Goal: Information Seeking & Learning: Learn about a topic

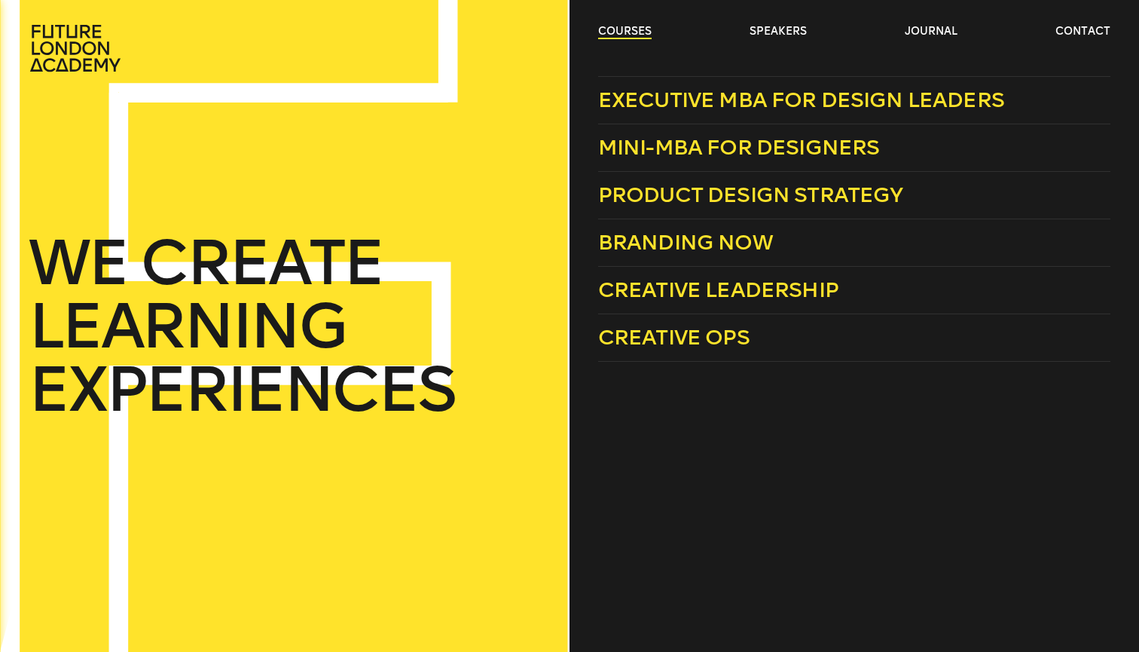
click at [619, 36] on link "courses" at bounding box center [624, 31] width 53 height 15
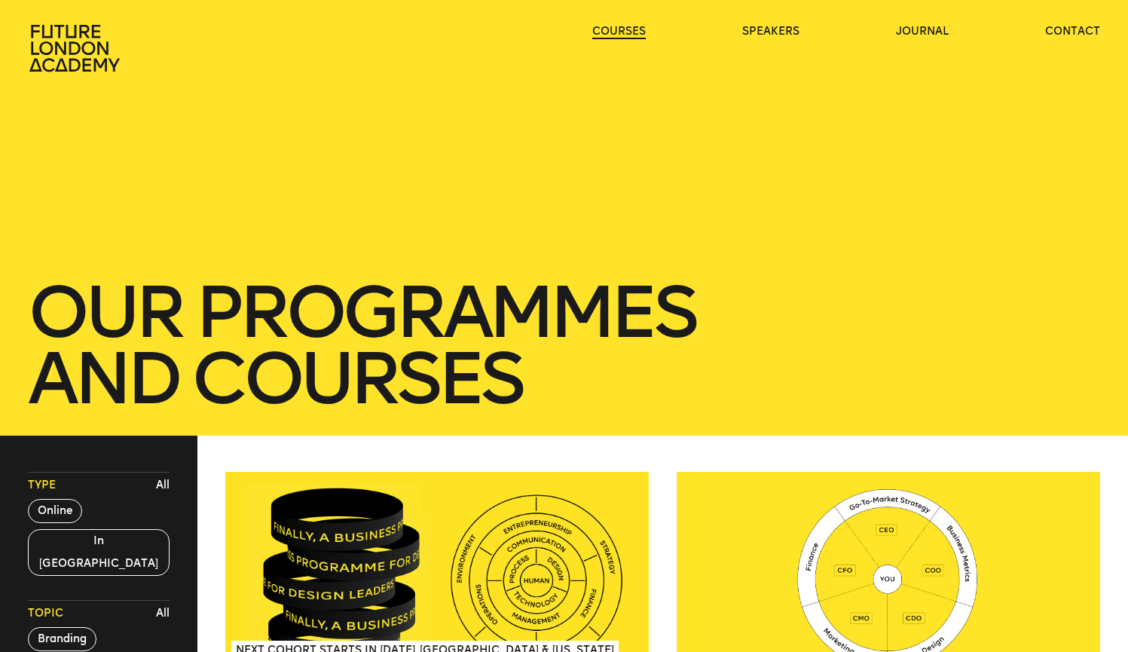
click at [619, 37] on link "courses" at bounding box center [618, 31] width 53 height 15
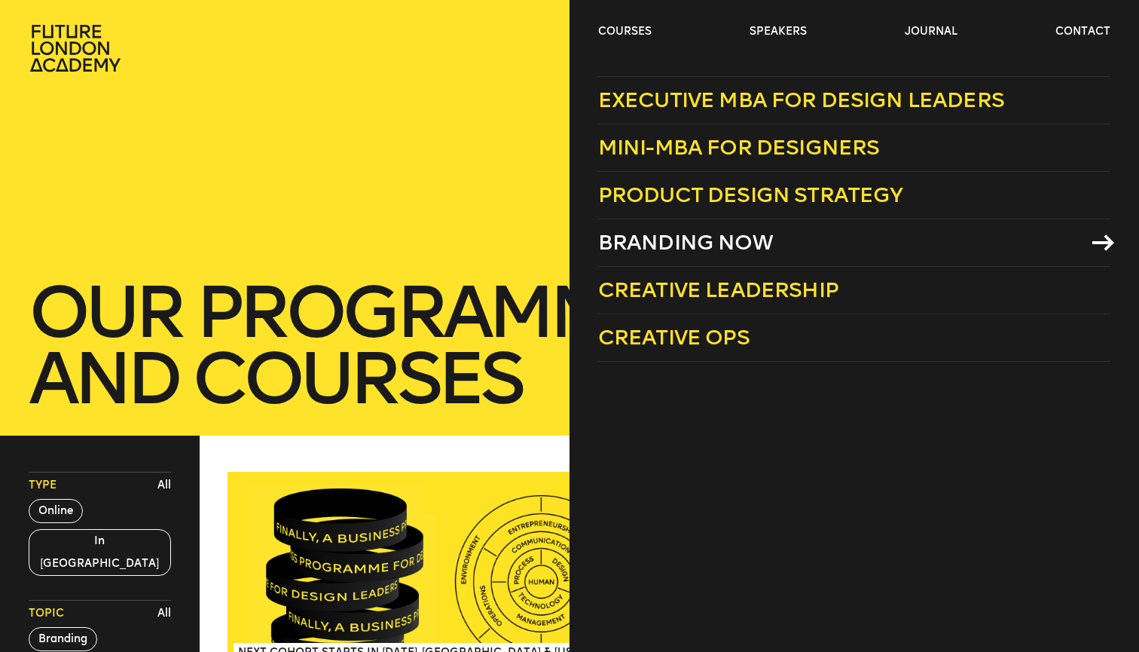
click at [676, 227] on link "Branding Now" at bounding box center [854, 242] width 512 height 47
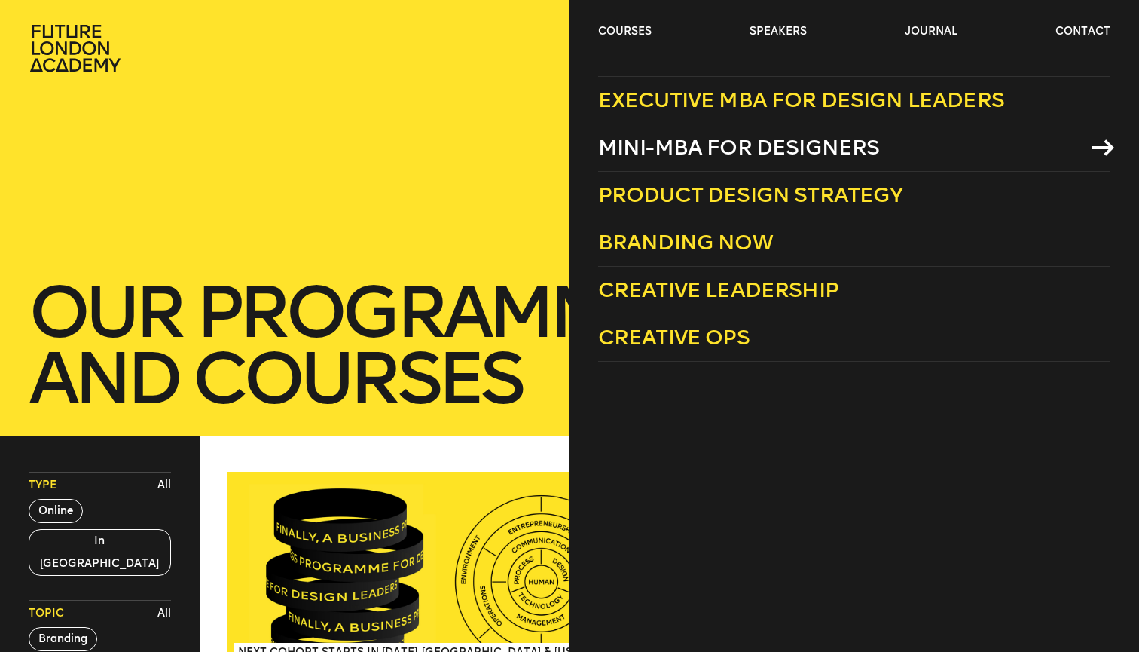
click at [670, 146] on span "Mini-MBA for Designers" at bounding box center [739, 147] width 282 height 25
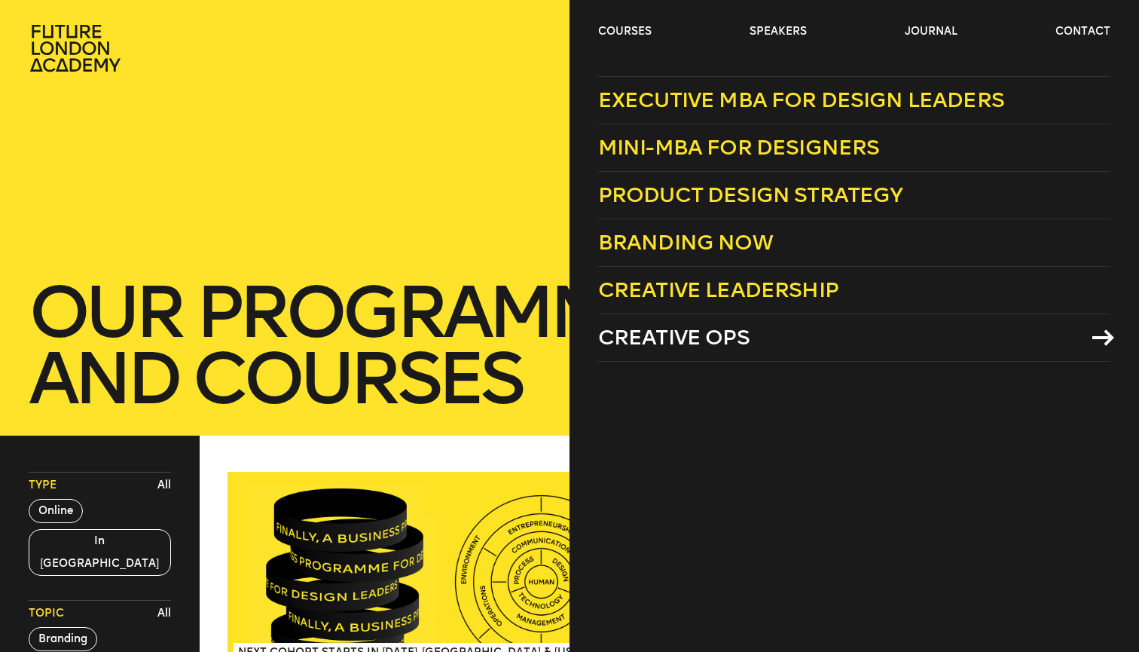
click at [753, 328] on link "Creative Ops" at bounding box center [854, 337] width 512 height 47
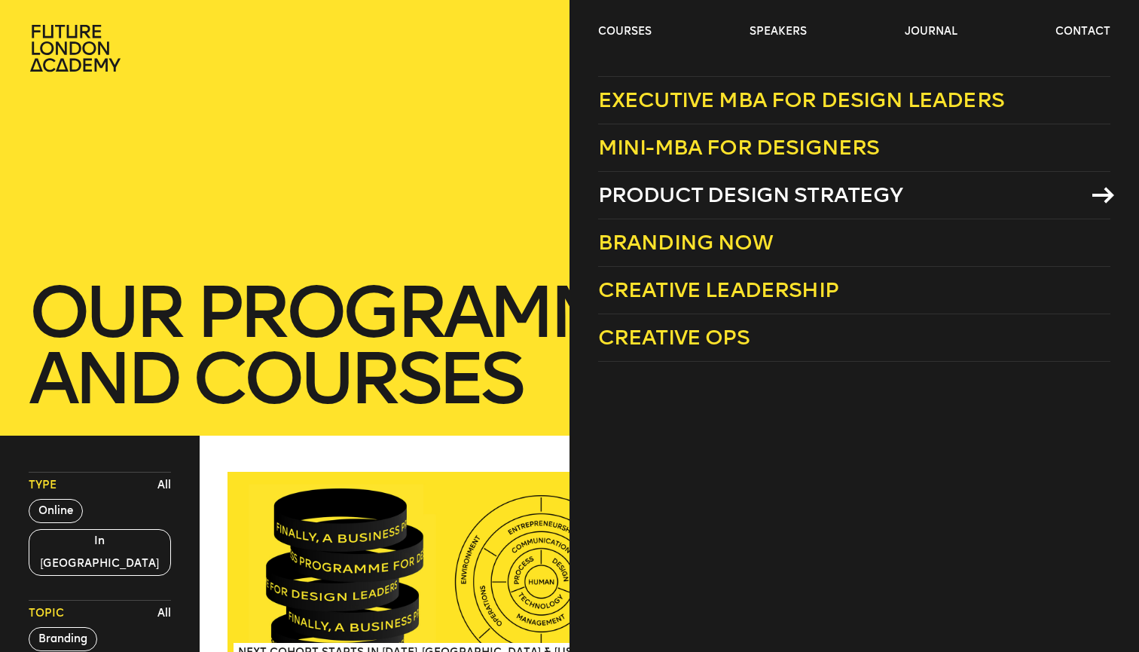
click at [697, 197] on span "Product Design Strategy" at bounding box center [750, 194] width 305 height 25
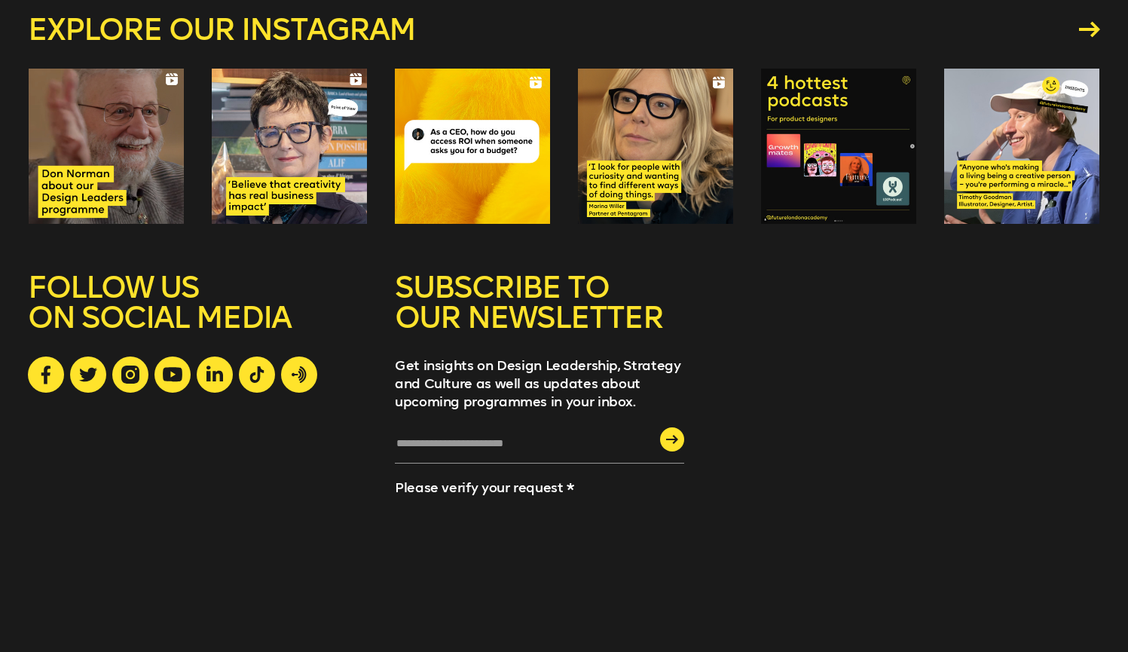
scroll to position [2255, 0]
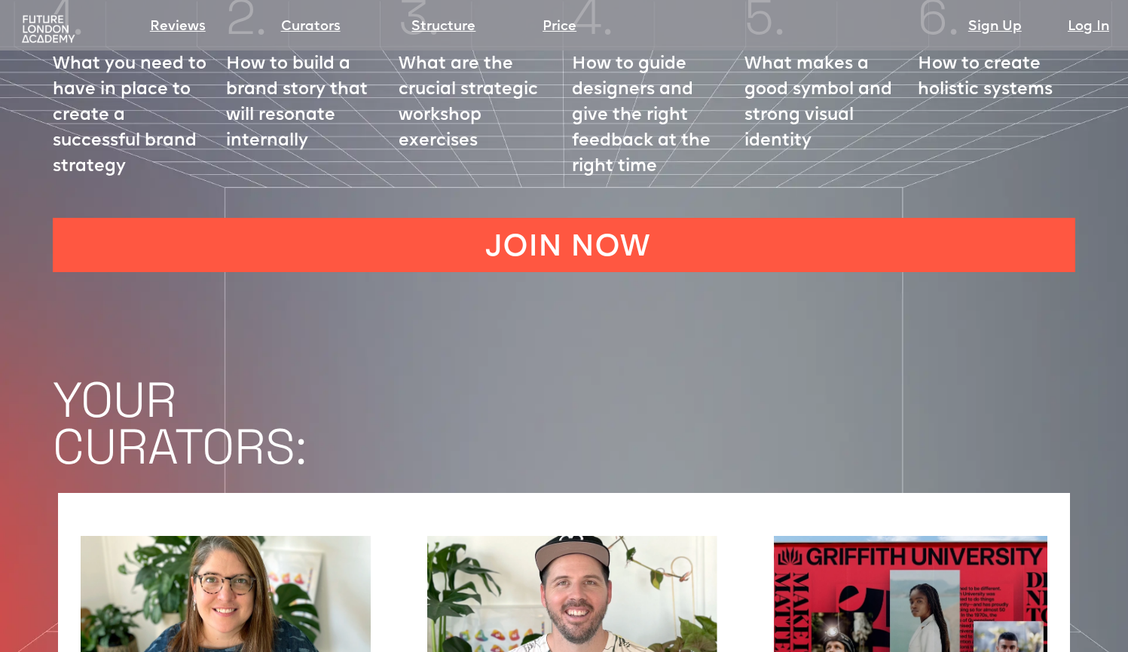
scroll to position [1742, 0]
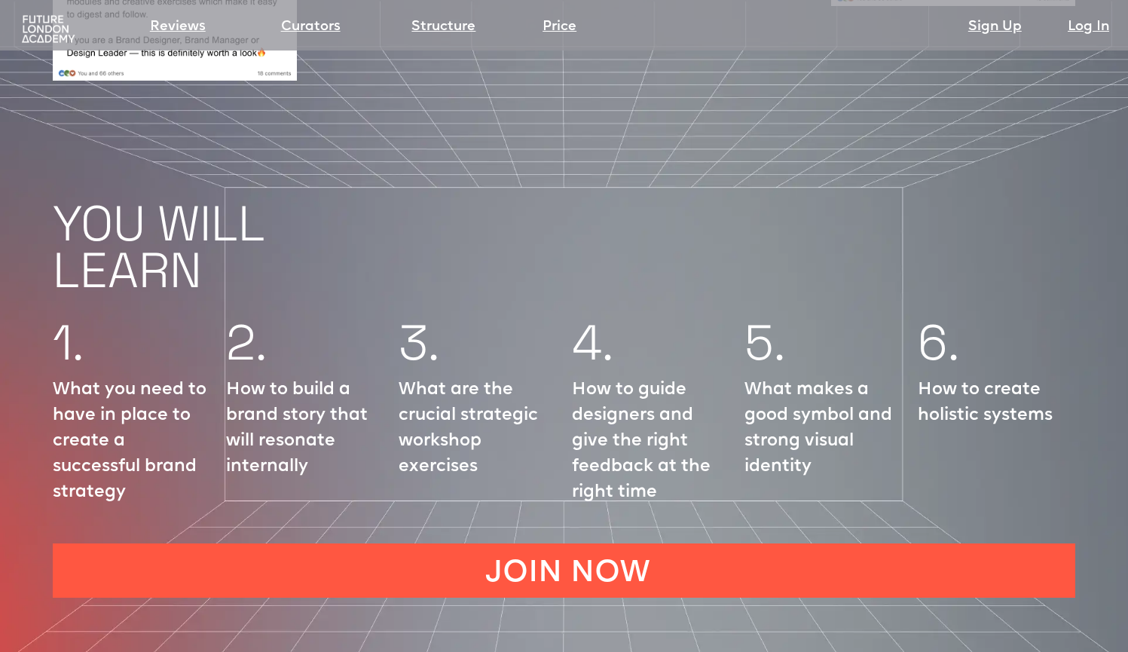
click at [34, 26] on img at bounding box center [48, 29] width 59 height 30
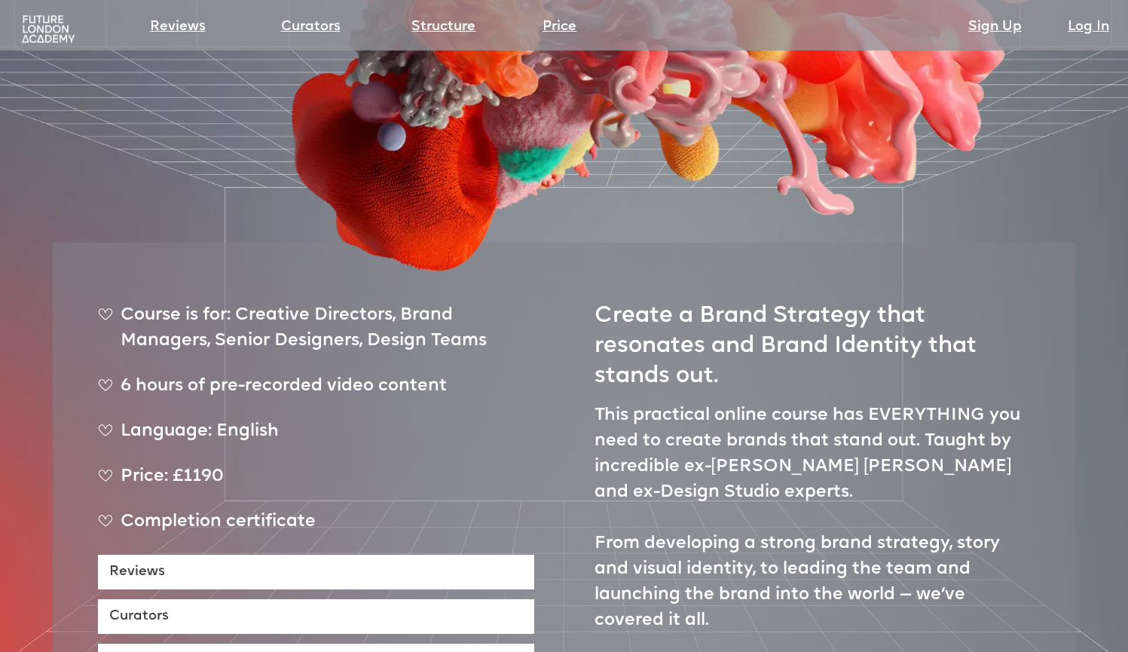
scroll to position [0, 0]
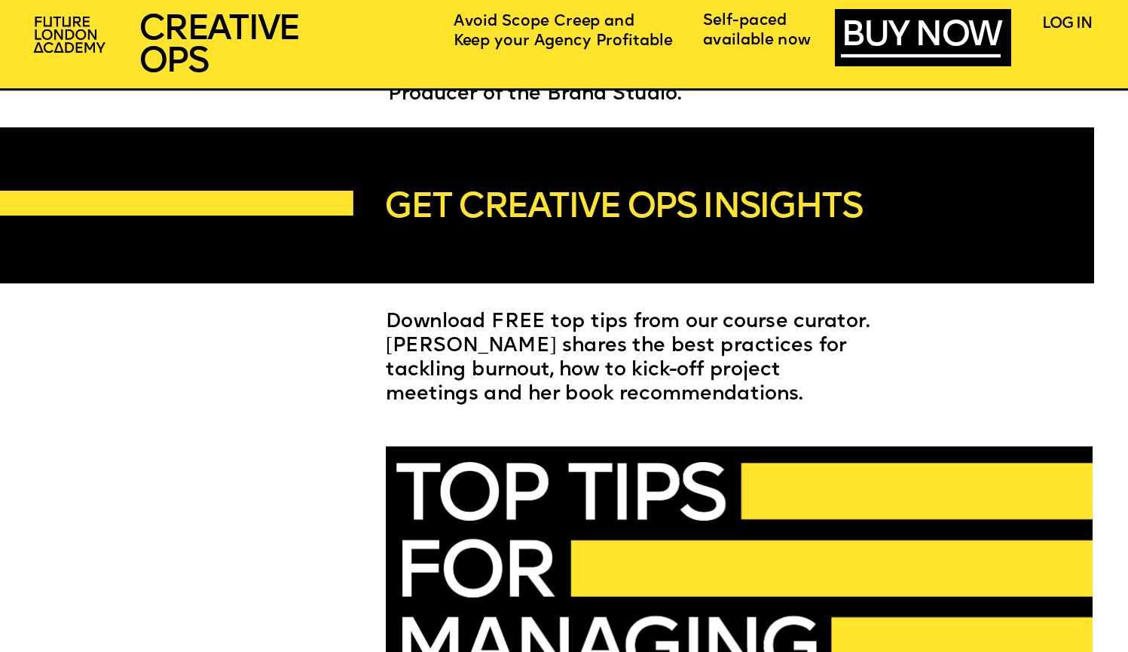
scroll to position [3459, 0]
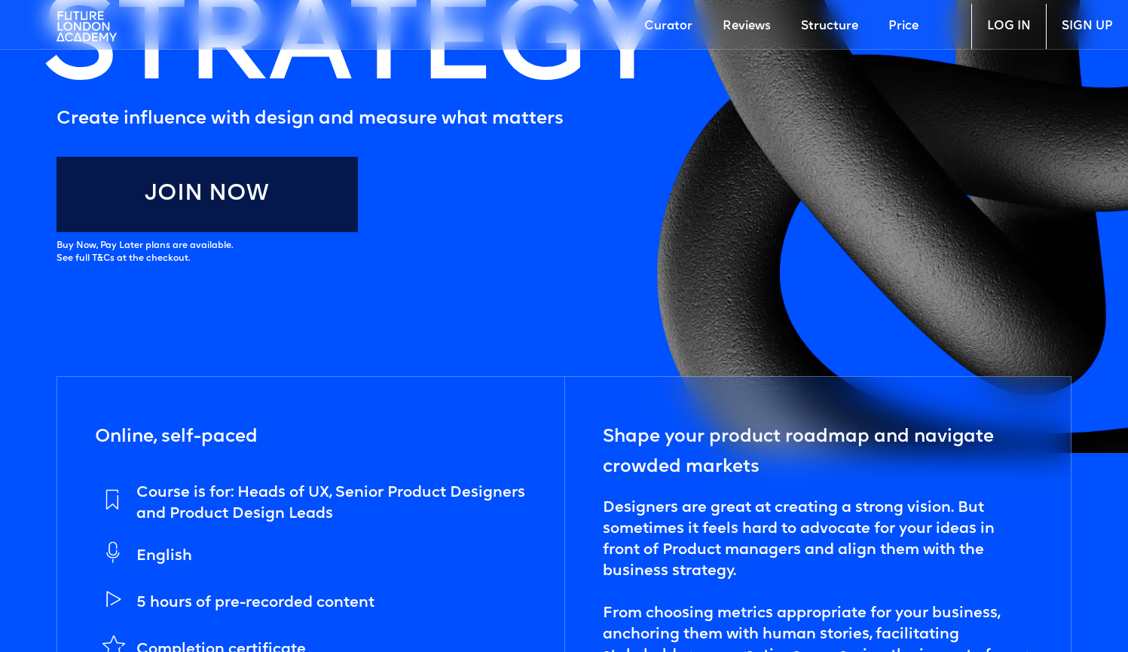
scroll to position [591, 0]
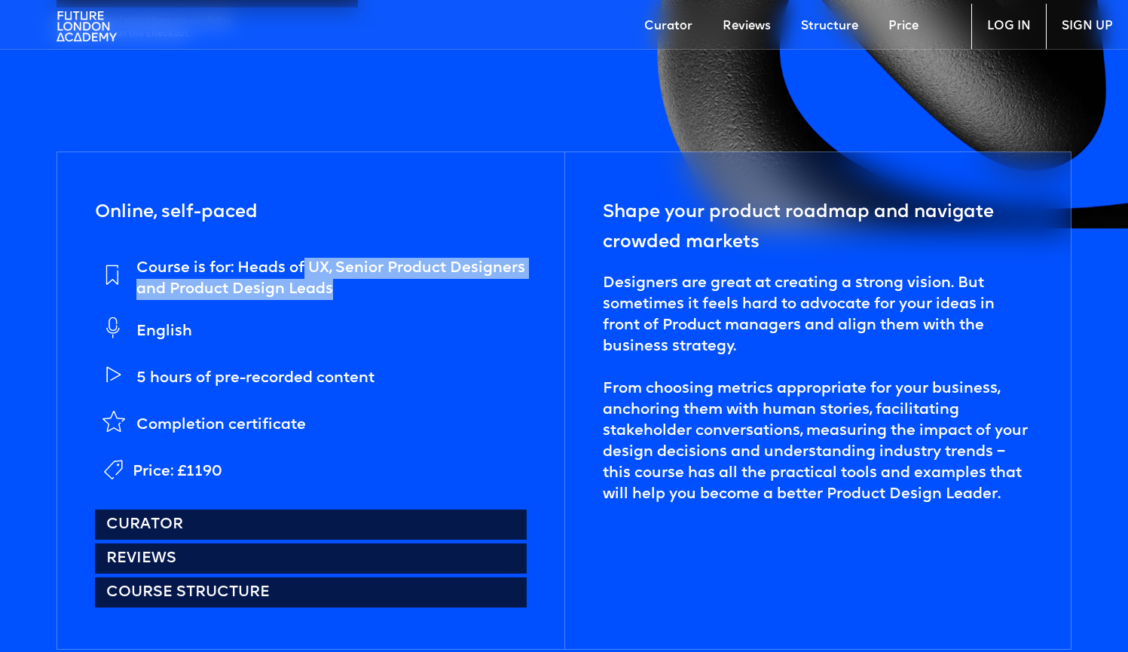
drag, startPoint x: 301, startPoint y: 268, endPoint x: 361, endPoint y: 290, distance: 63.4
click at [361, 290] on div "Course is for: Heads of UX, Senior Product Designers and Product Design Leads" at bounding box center [331, 279] width 390 height 42
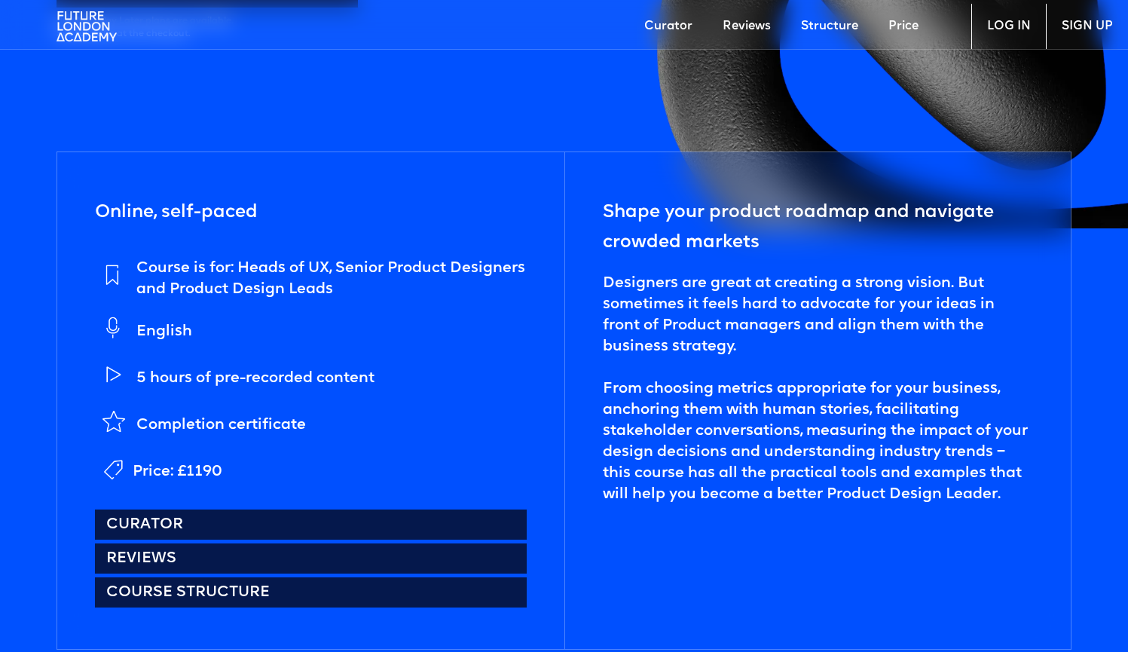
click at [371, 287] on div "Course is for: Heads of UX, Senior Product Designers and Product Design Leads" at bounding box center [331, 279] width 390 height 42
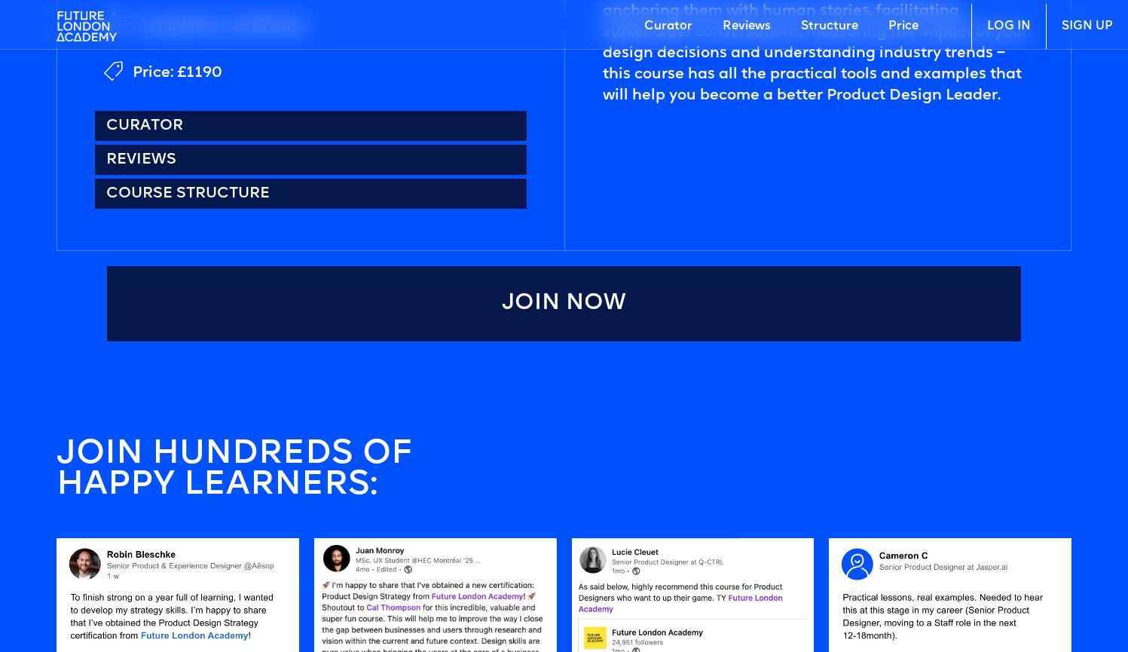
scroll to position [525, 0]
